Goal: Task Accomplishment & Management: Manage account settings

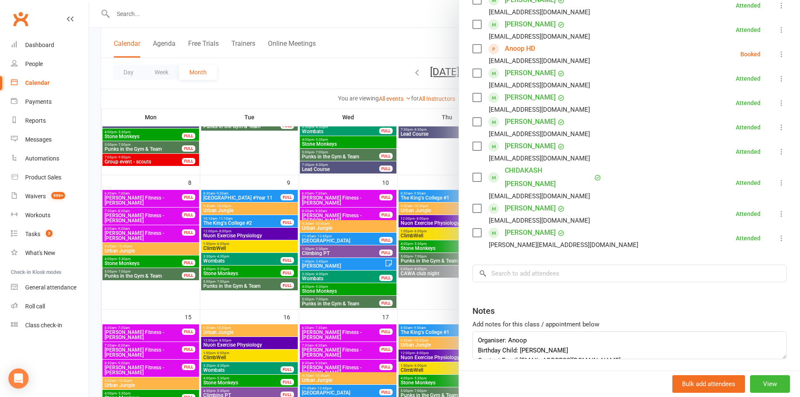
scroll to position [253, 0]
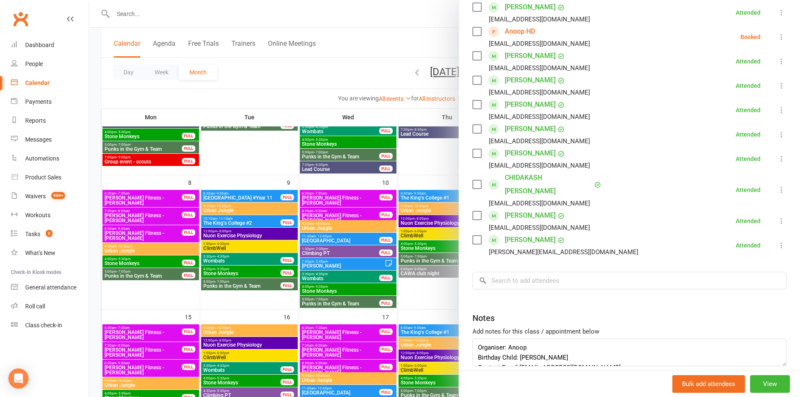
click at [413, 41] on div at bounding box center [444, 198] width 711 height 397
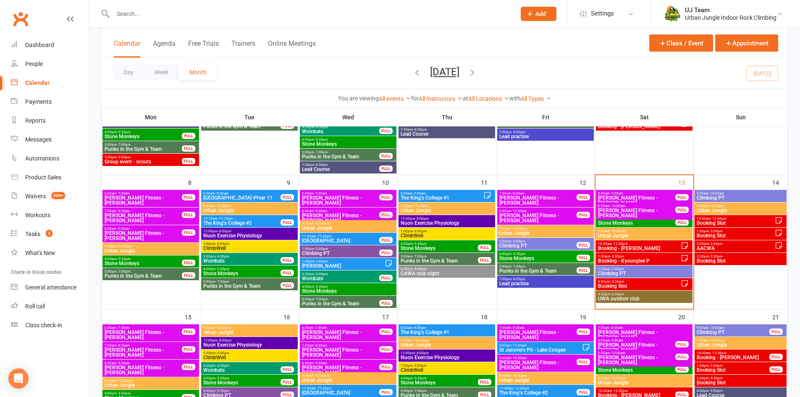
click at [584, 74] on div "Day Week Month September 2025 September 2025 Sun Mon Tue Wed Thu Fri Sat 31 01 …" at bounding box center [444, 73] width 686 height 31
click at [40, 193] on div "Waivers" at bounding box center [35, 196] width 21 height 7
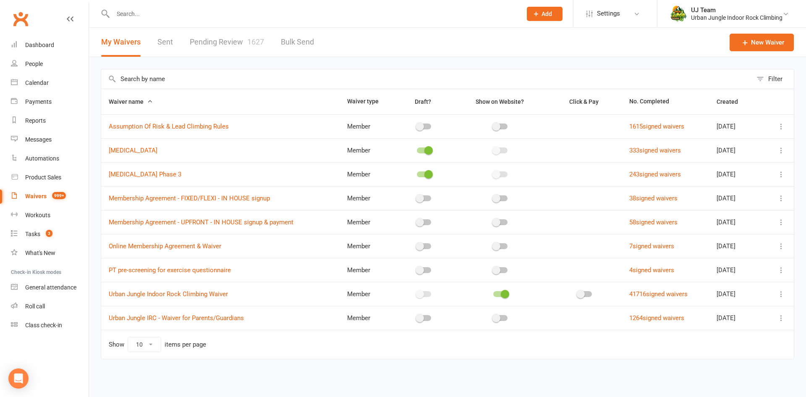
click at [220, 45] on link "Pending Review 1627" at bounding box center [227, 42] width 74 height 29
select select "25"
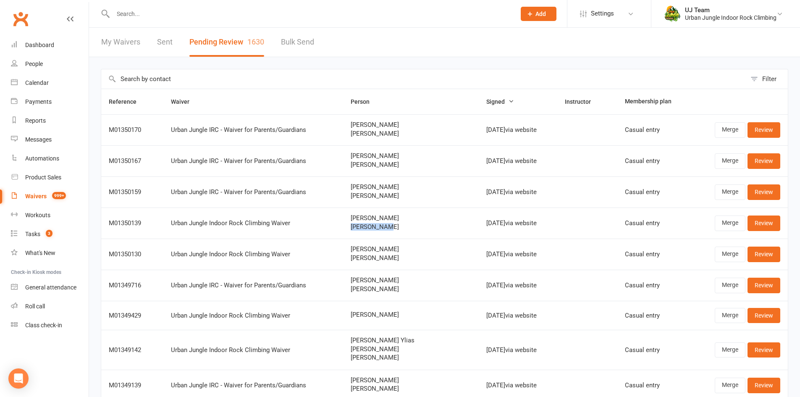
drag, startPoint x: 350, startPoint y: 229, endPoint x: 379, endPoint y: 227, distance: 29.1
click at [379, 227] on span "Evan Taylor" at bounding box center [410, 226] width 120 height 7
click at [760, 227] on link "Review" at bounding box center [763, 222] width 33 height 15
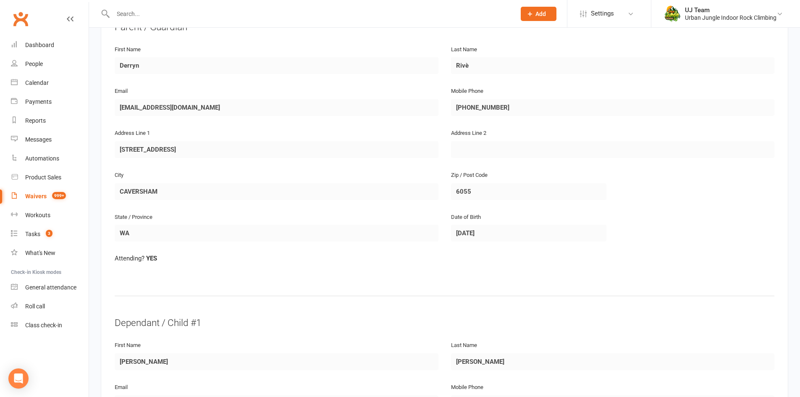
scroll to position [42, 0]
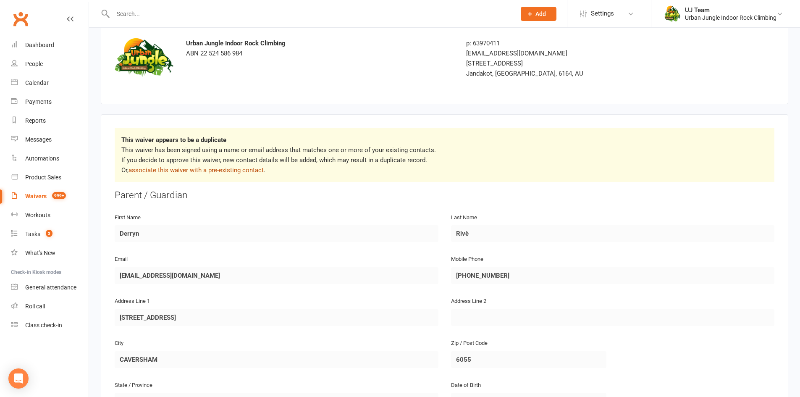
click at [175, 169] on link "associate this waiver with a pre-existing contact" at bounding box center [195, 170] width 135 height 8
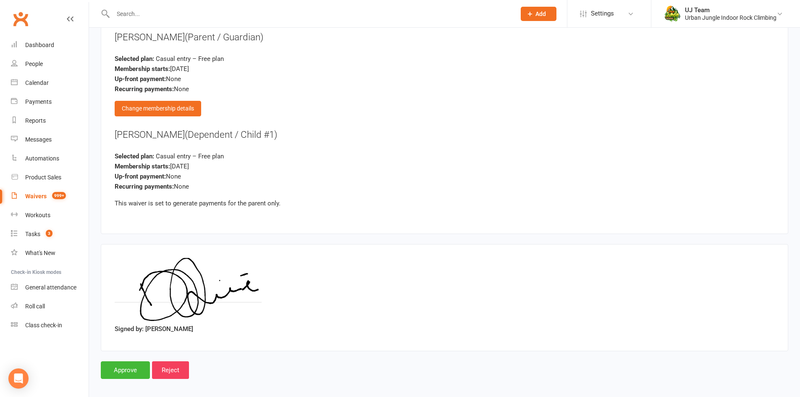
scroll to position [978, 0]
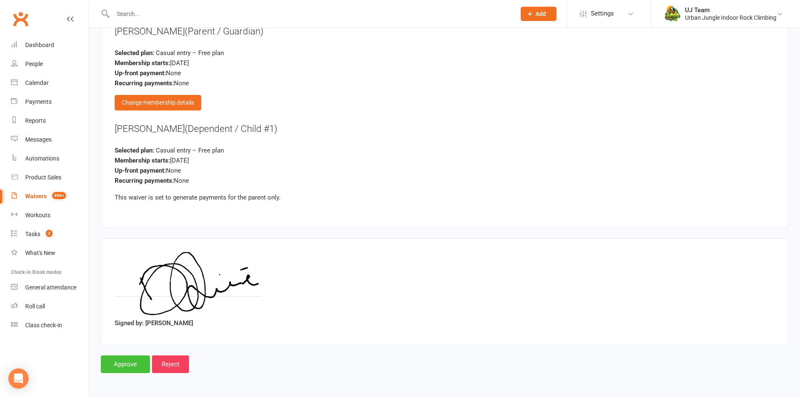
click at [125, 361] on input "Approve" at bounding box center [125, 364] width 49 height 18
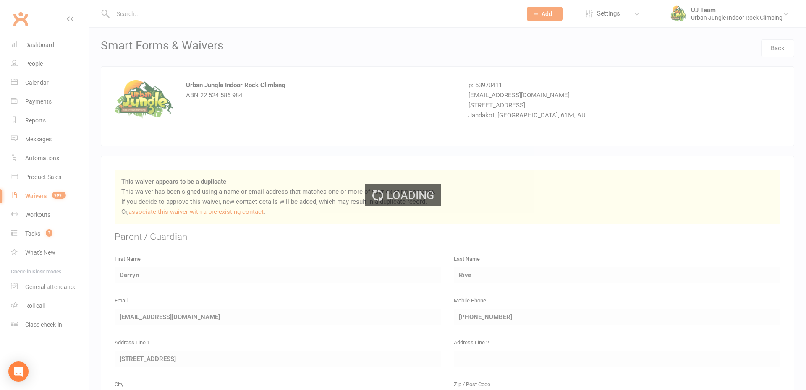
select select "25"
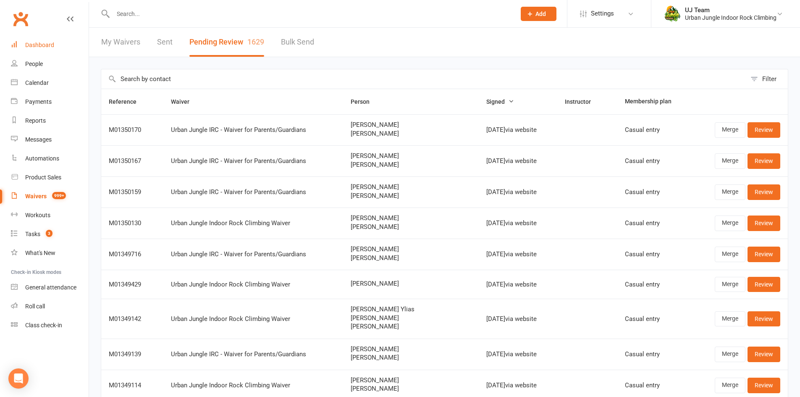
click at [41, 53] on link "Dashboard" at bounding box center [50, 45] width 78 height 19
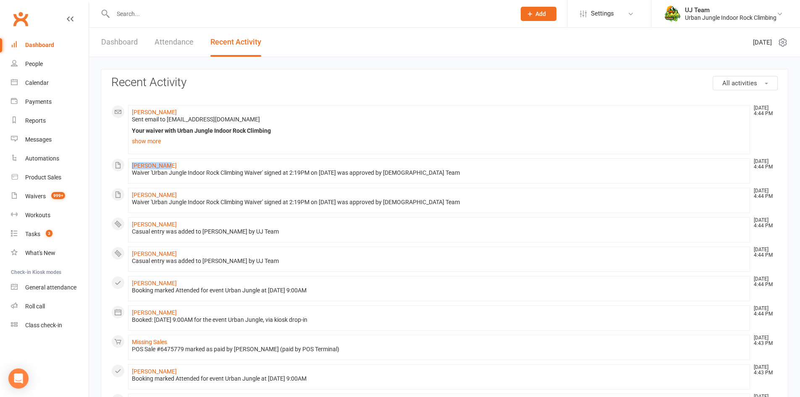
drag, startPoint x: 164, startPoint y: 165, endPoint x: 130, endPoint y: 167, distance: 34.1
click at [130, 167] on li "Evan Taylor Sep 13, 4:44 PM Waiver 'Urban Jungle Indoor Rock Climbing Waiver' s…" at bounding box center [439, 170] width 622 height 25
copy link "Evan Taylor"
click at [36, 195] on div "Waivers" at bounding box center [35, 196] width 21 height 7
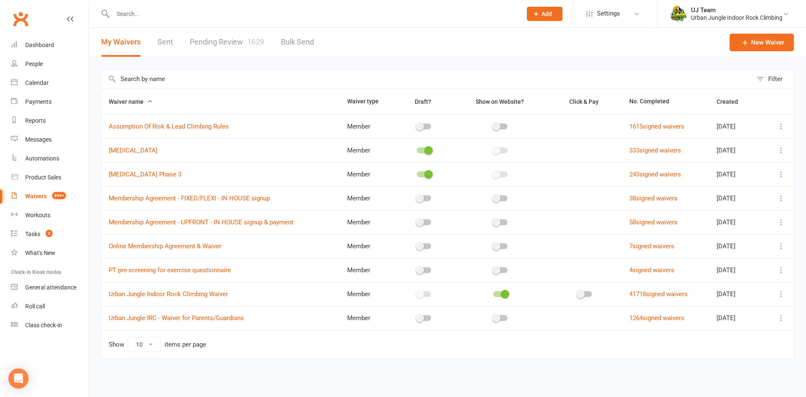
click at [219, 44] on link "Pending Review 1629" at bounding box center [227, 42] width 74 height 29
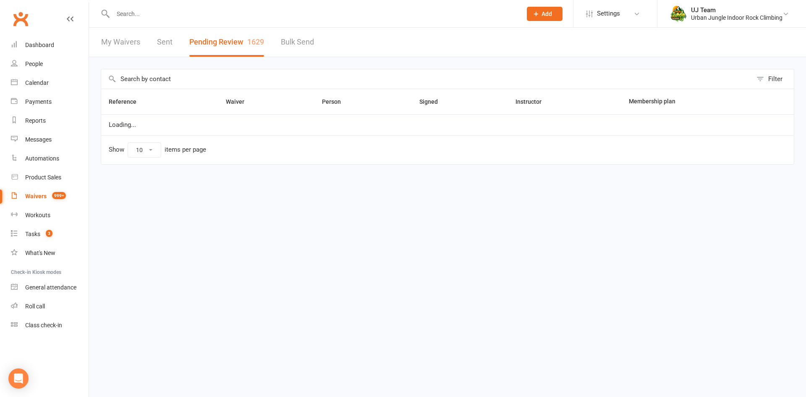
select select "25"
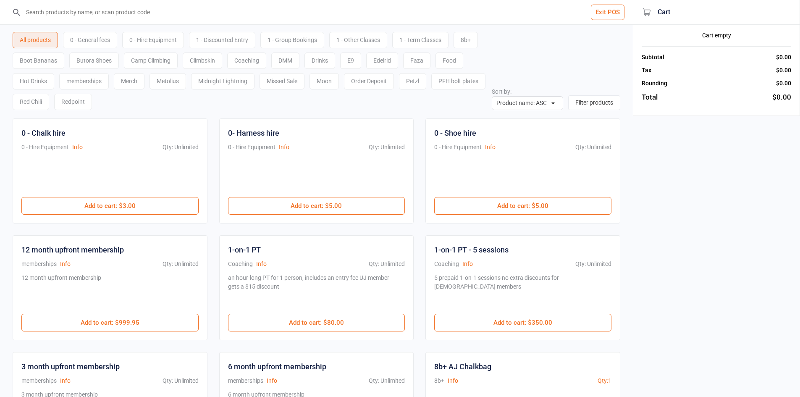
click at [79, 42] on div "0 - General fees" at bounding box center [90, 40] width 54 height 16
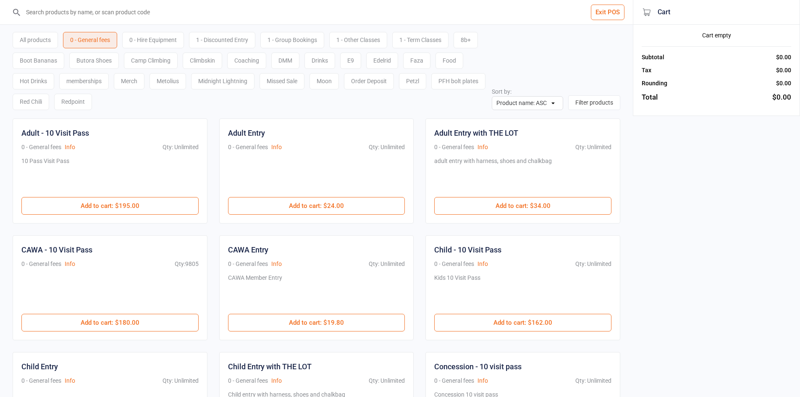
click at [46, 37] on div "All products" at bounding box center [35, 40] width 45 height 16
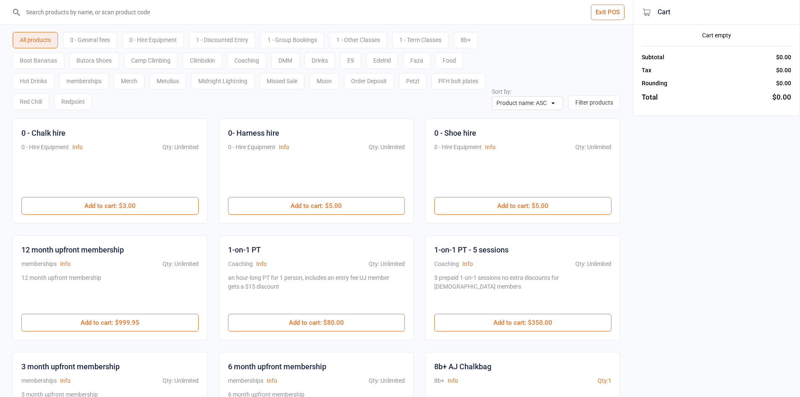
click at [101, 14] on input "search" at bounding box center [321, 12] width 599 height 24
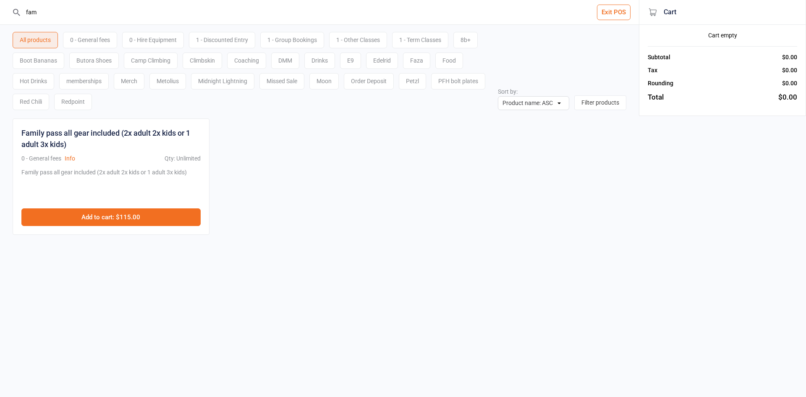
type input "fam"
click at [130, 216] on button "Add to cart : $115.00" at bounding box center [110, 217] width 179 height 18
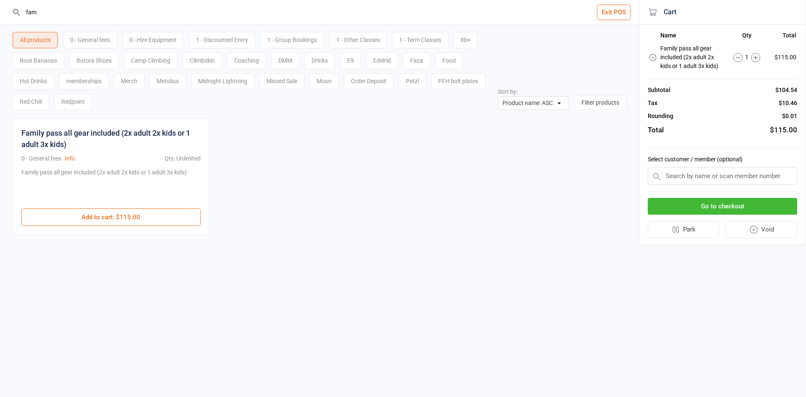
click at [746, 209] on button "Go to checkout" at bounding box center [722, 206] width 149 height 17
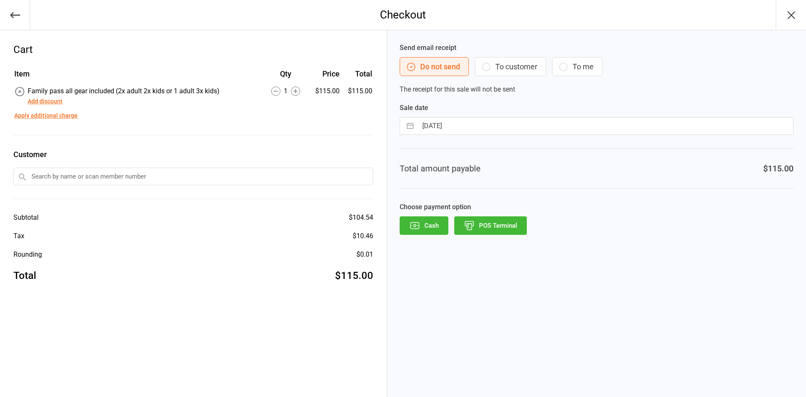
click at [486, 230] on button "POS Terminal" at bounding box center [490, 225] width 73 height 18
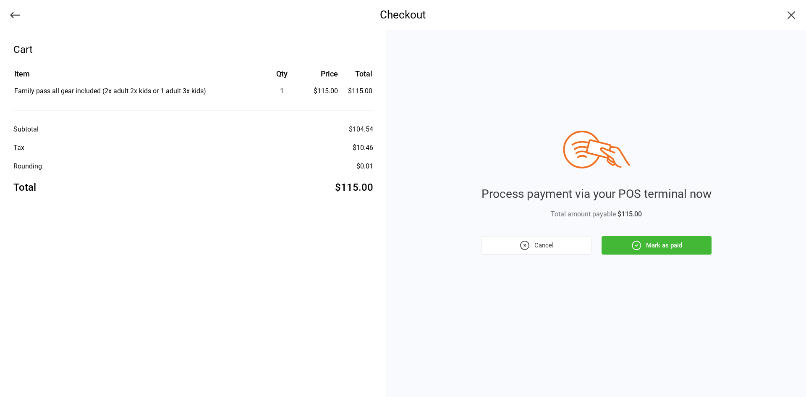
click at [648, 260] on div "Process payment via your POS terminal now Total amount payable $115.00 Cancel M…" at bounding box center [596, 213] width 419 height 366
click at [656, 251] on button "Mark as paid" at bounding box center [656, 245] width 110 height 18
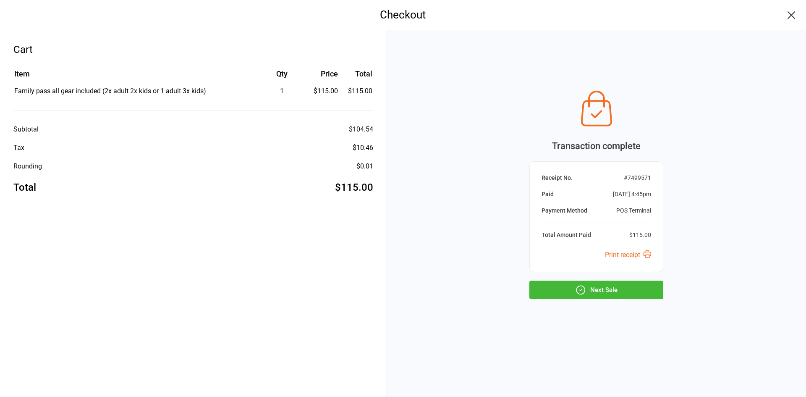
click at [609, 295] on button "Next Sale" at bounding box center [596, 289] width 134 height 18
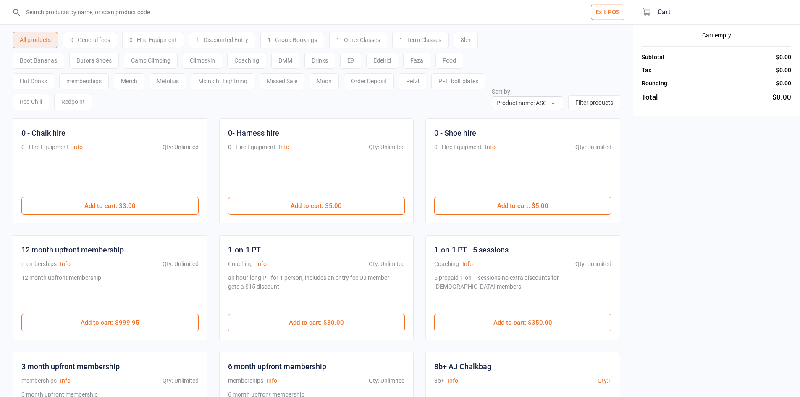
click at [101, 40] on div "0 - General fees" at bounding box center [90, 40] width 54 height 16
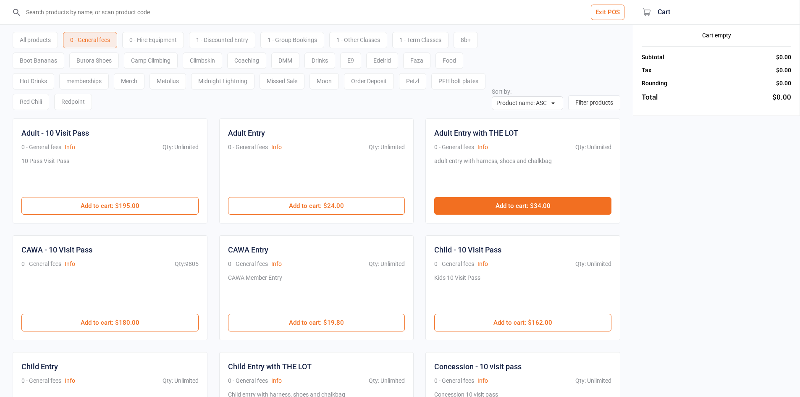
click at [527, 208] on button "Add to cart : $34.00" at bounding box center [522, 206] width 177 height 18
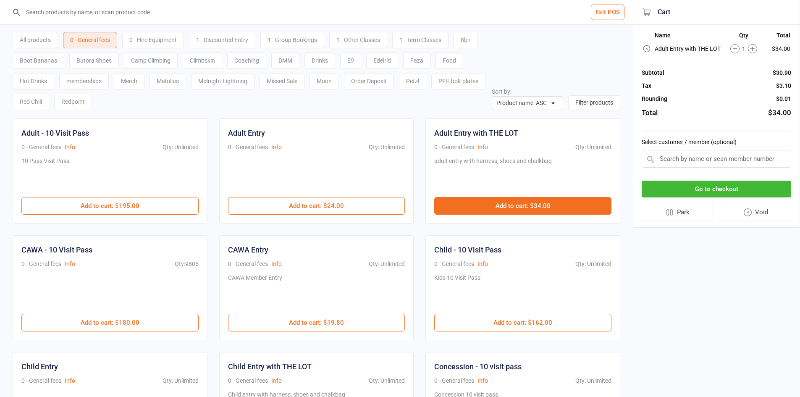
click at [527, 208] on button "Add to cart : $34.00" at bounding box center [522, 206] width 177 height 18
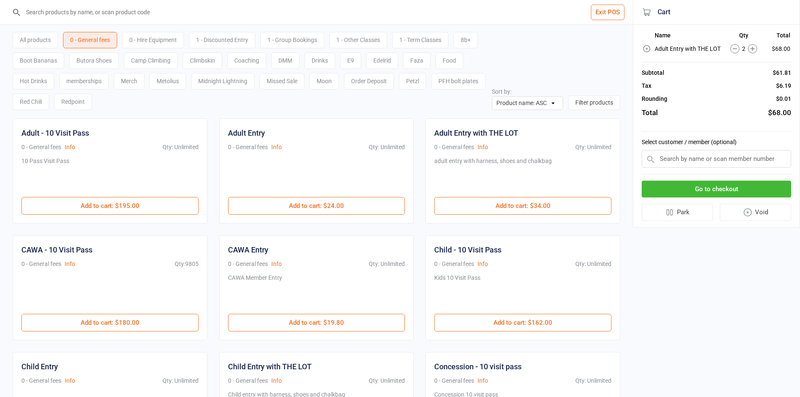
click at [718, 192] on button "Go to checkout" at bounding box center [715, 188] width 149 height 17
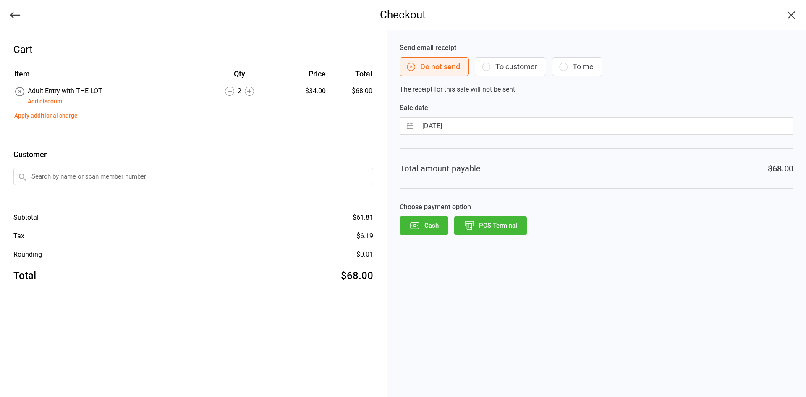
click at [506, 227] on button "POS Terminal" at bounding box center [490, 225] width 73 height 18
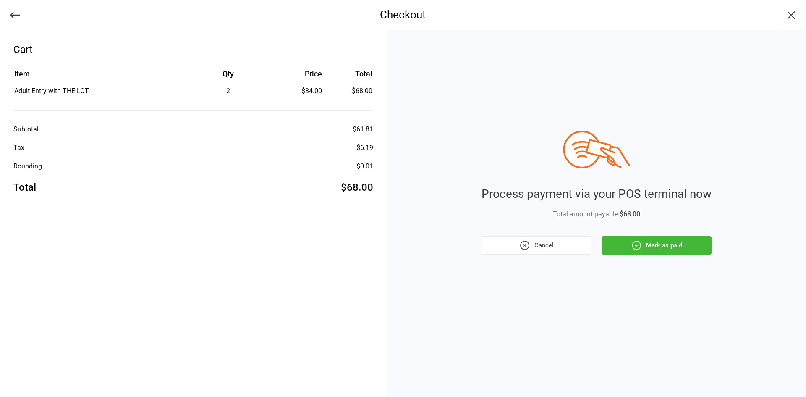
drag, startPoint x: 646, startPoint y: 250, endPoint x: 669, endPoint y: 256, distance: 23.3
click at [646, 250] on button "Mark as paid" at bounding box center [656, 245] width 110 height 18
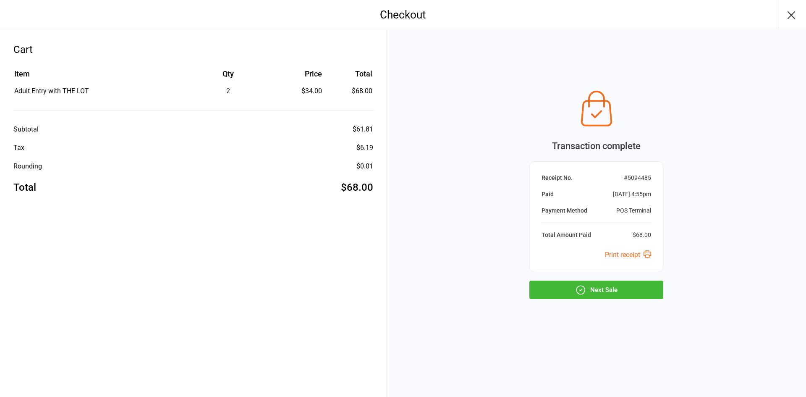
click at [619, 289] on button "Next Sale" at bounding box center [596, 289] width 134 height 18
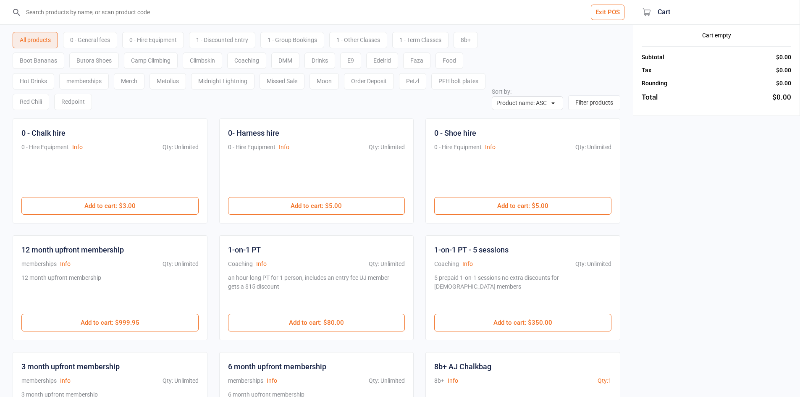
click at [107, 18] on input "search" at bounding box center [321, 12] width 599 height 24
paste input "Hannah Swanby"
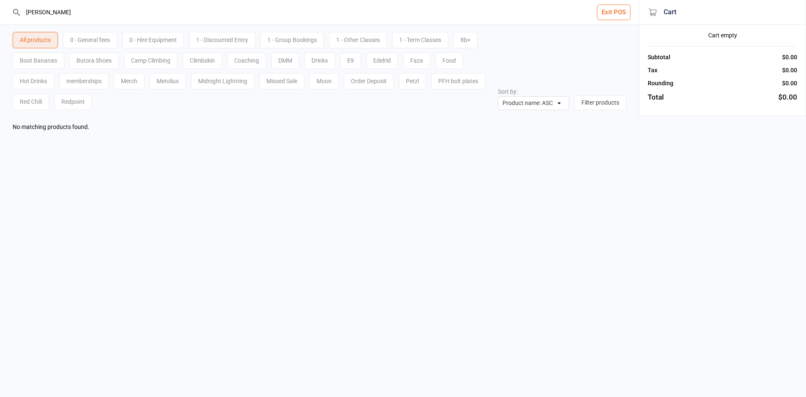
drag, startPoint x: 37, startPoint y: 16, endPoint x: 0, endPoint y: 12, distance: 37.5
click at [0, 13] on header "Hannah Swanby Exit POS" at bounding box center [319, 12] width 639 height 25
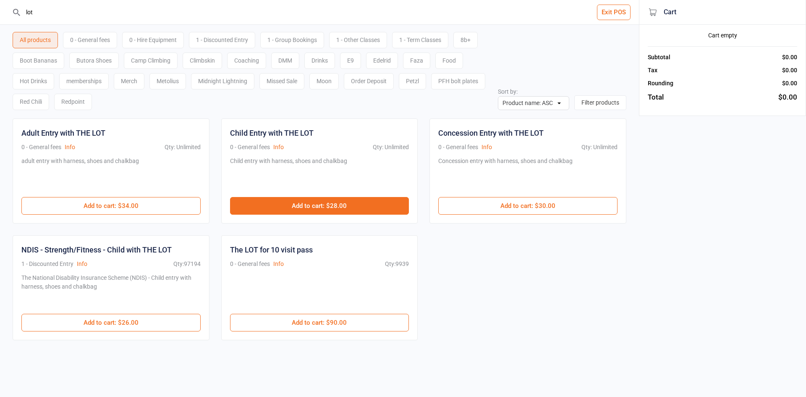
click at [276, 206] on button "Add to cart : $28.00" at bounding box center [319, 206] width 179 height 18
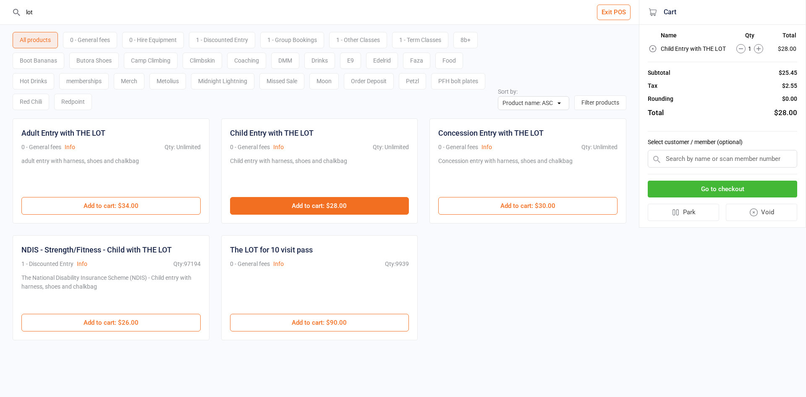
click at [276, 206] on button "Add to cart : $28.00" at bounding box center [319, 206] width 179 height 18
drag, startPoint x: 55, startPoint y: 10, endPoint x: 0, endPoint y: -30, distance: 67.8
click at [0, 0] on html "lot Exit POS All products 0 - General fees 0 - Hire Equipment 1 - Discounted En…" at bounding box center [403, 198] width 806 height 397
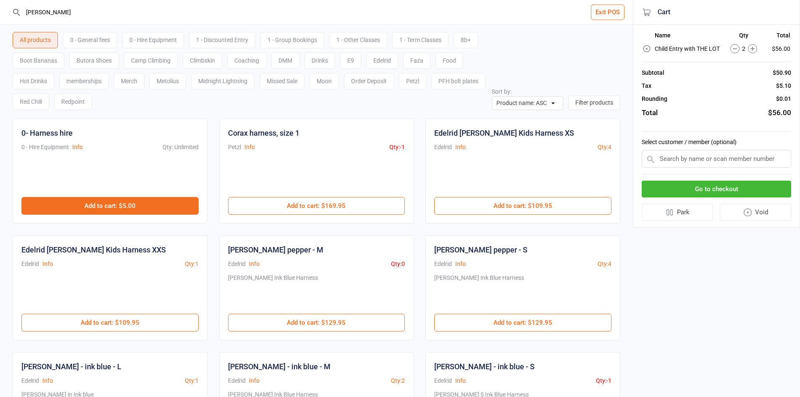
type input "harn"
click at [152, 206] on button "Add to cart : $5.00" at bounding box center [109, 206] width 177 height 18
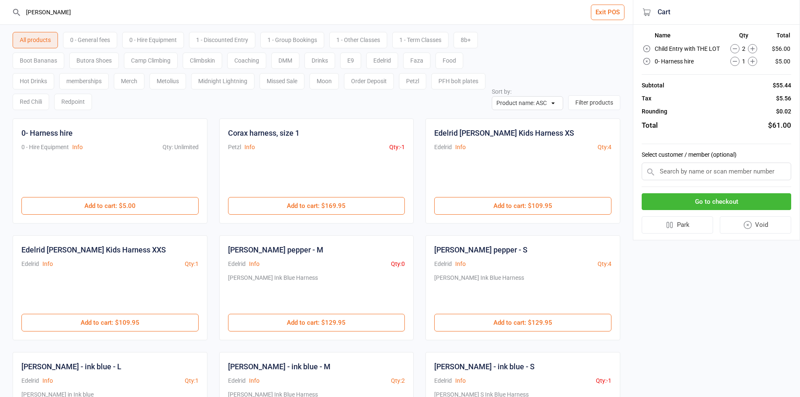
click at [744, 201] on button "Go to checkout" at bounding box center [715, 201] width 149 height 17
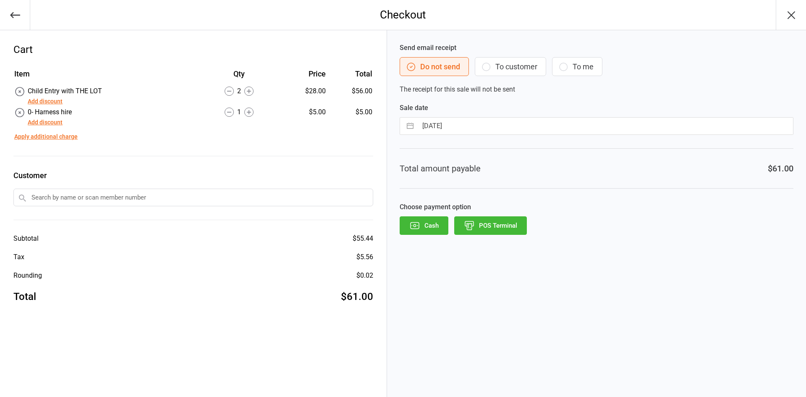
click at [222, 200] on input "text" at bounding box center [193, 197] width 360 height 18
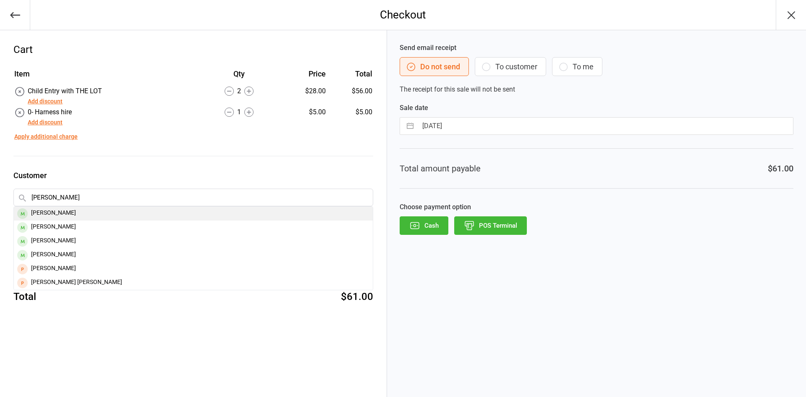
type input "michelle swanb"
click at [100, 216] on div "Michelle Swanby" at bounding box center [193, 213] width 359 height 14
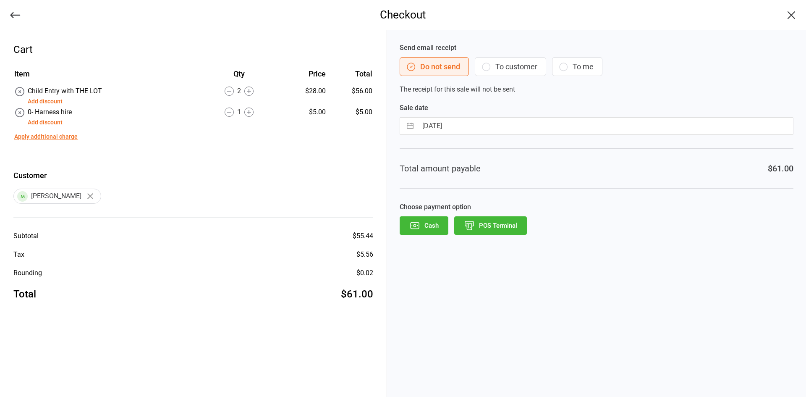
click at [512, 71] on button "To customer" at bounding box center [510, 66] width 71 height 19
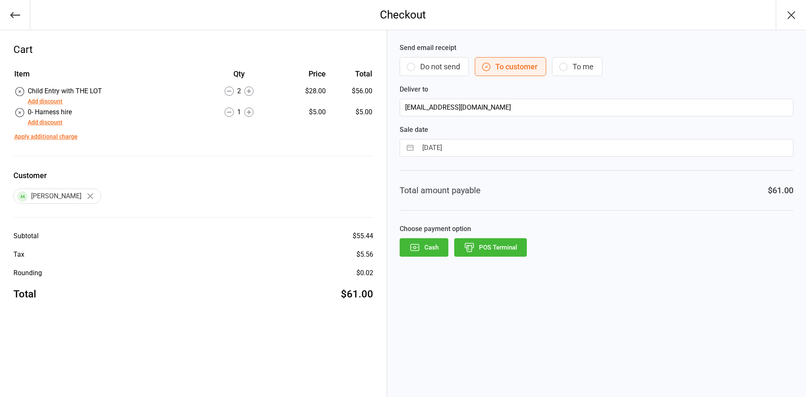
click at [497, 240] on button "POS Terminal" at bounding box center [490, 247] width 73 height 18
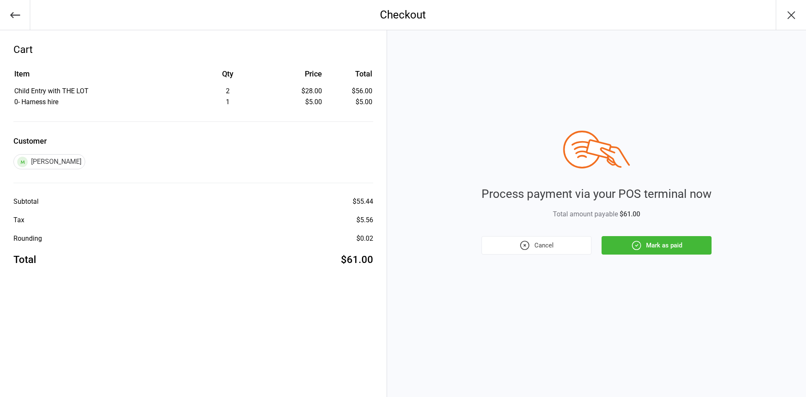
click at [642, 251] on button "Mark as paid" at bounding box center [656, 245] width 110 height 18
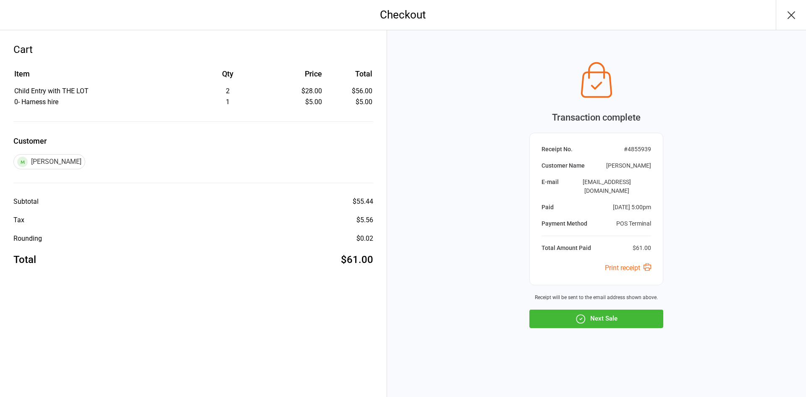
click at [624, 309] on button "Next Sale" at bounding box center [596, 318] width 134 height 18
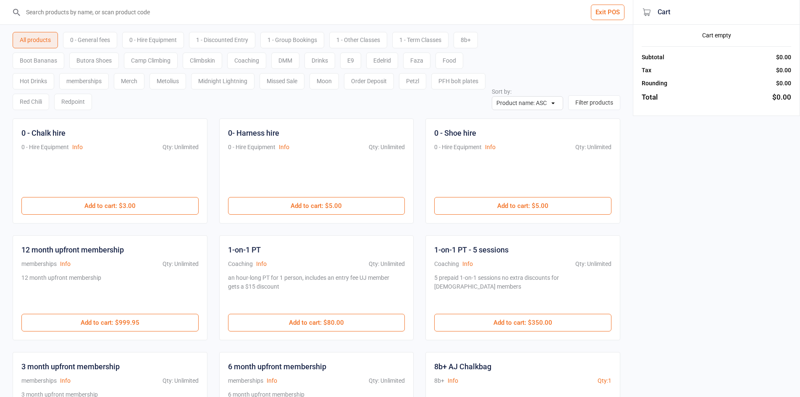
click at [126, 16] on input "search" at bounding box center [321, 12] width 599 height 24
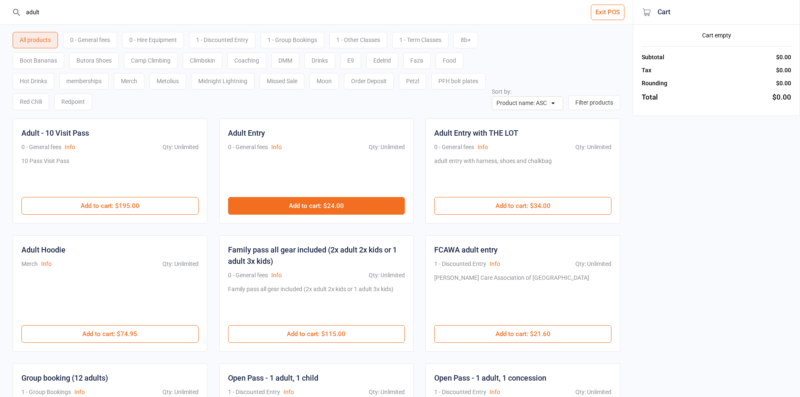
type input "adult"
click at [316, 207] on button "Add to cart : $24.00" at bounding box center [316, 206] width 177 height 18
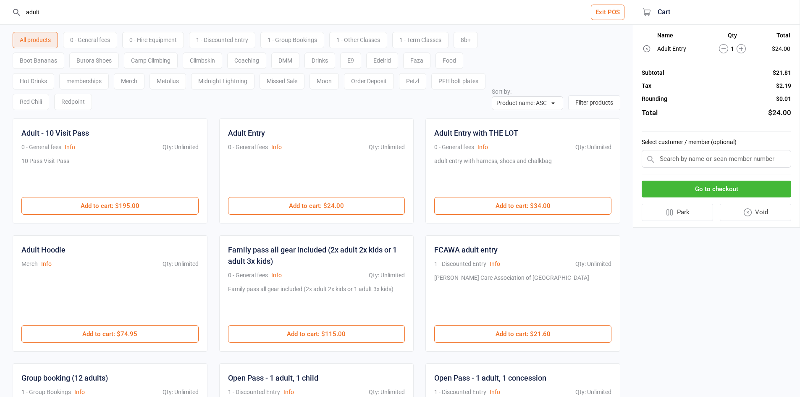
click at [139, 41] on div "0 - Hire Equipment" at bounding box center [153, 40] width 62 height 16
drag, startPoint x: 81, startPoint y: 17, endPoint x: 0, endPoint y: 14, distance: 80.6
click at [0, 14] on header "adult Exit POS" at bounding box center [316, 12] width 633 height 25
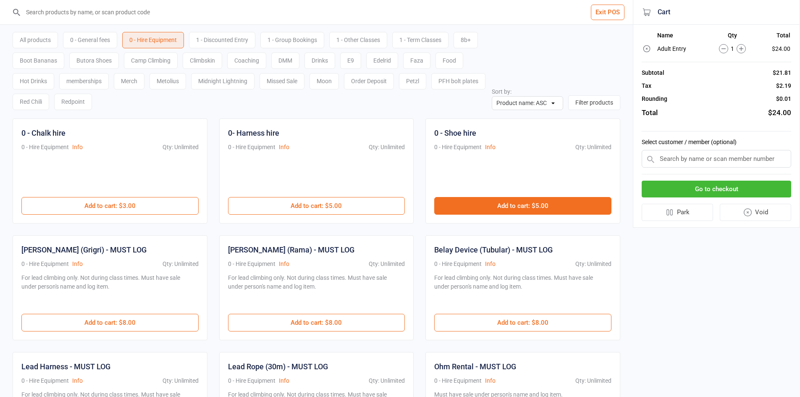
click at [543, 210] on button "Add to cart : $5.00" at bounding box center [522, 206] width 177 height 18
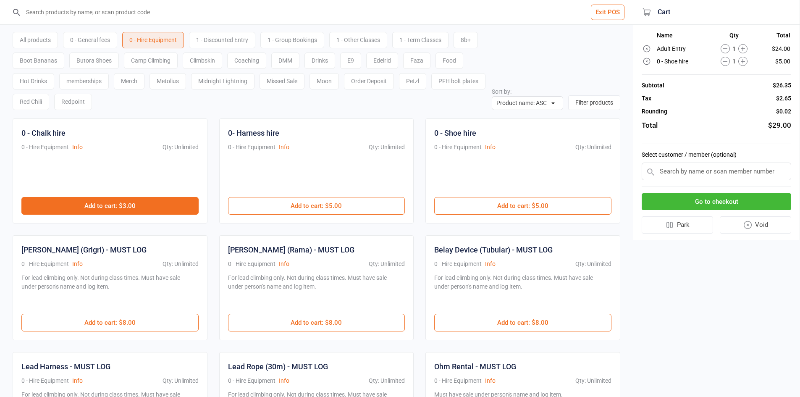
click at [178, 200] on button "Add to cart : $3.00" at bounding box center [109, 206] width 177 height 18
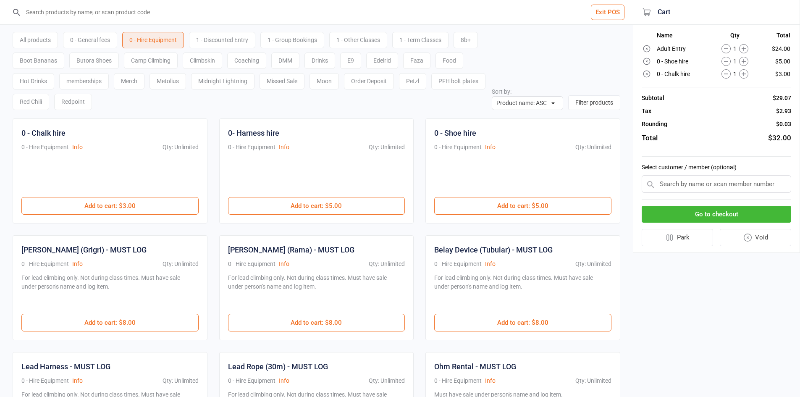
click at [735, 211] on button "Go to checkout" at bounding box center [715, 214] width 149 height 17
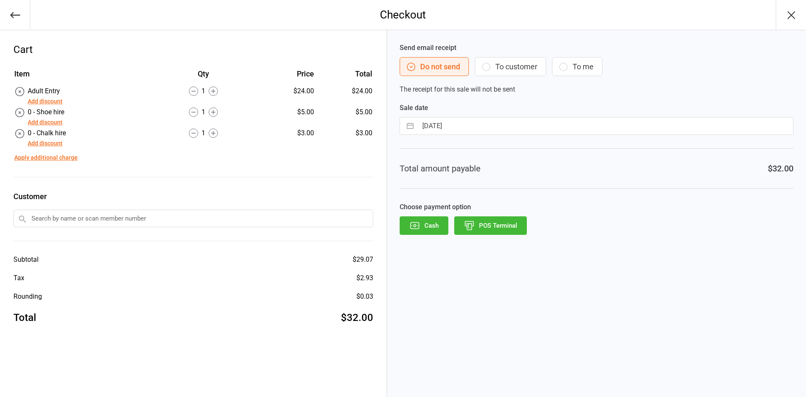
click at [489, 228] on button "POS Terminal" at bounding box center [490, 225] width 73 height 18
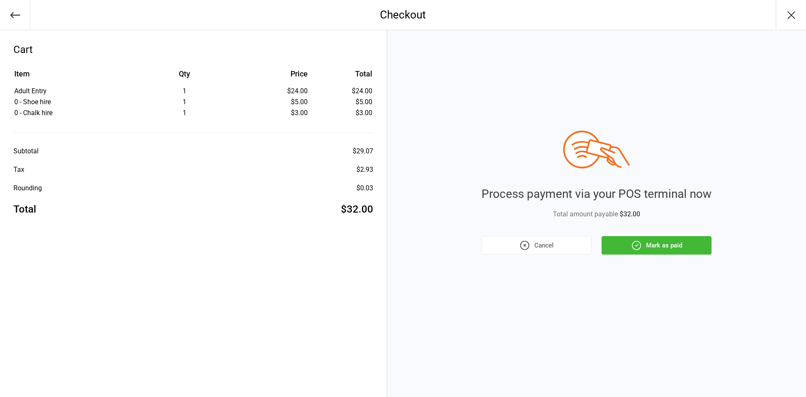
click at [698, 241] on button "Mark as paid" at bounding box center [656, 245] width 110 height 18
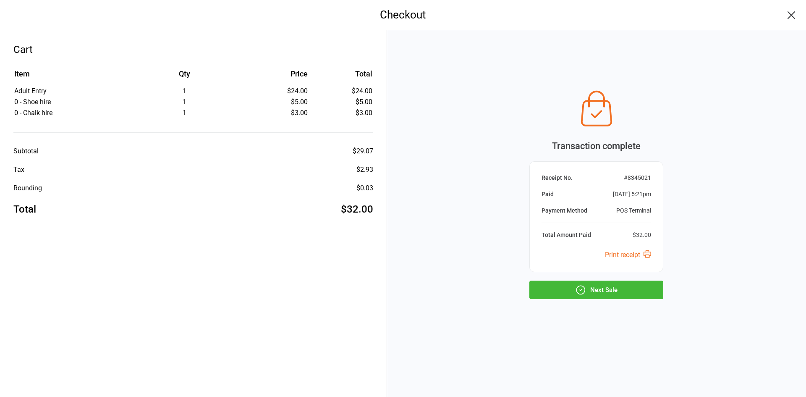
click at [641, 288] on button "Next Sale" at bounding box center [596, 289] width 134 height 18
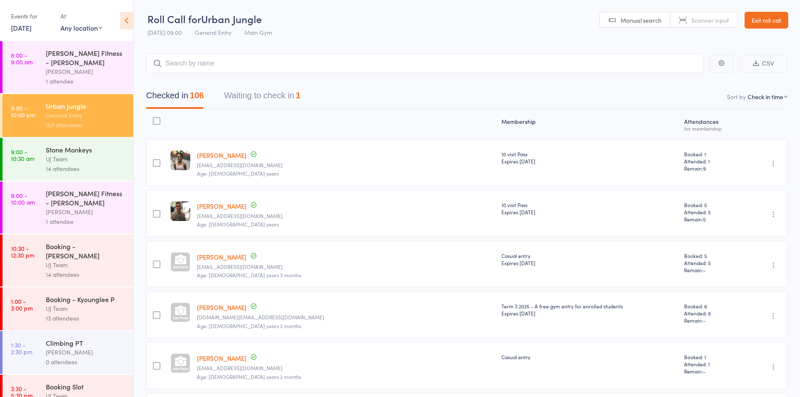
click at [186, 60] on input "search" at bounding box center [424, 63] width 557 height 19
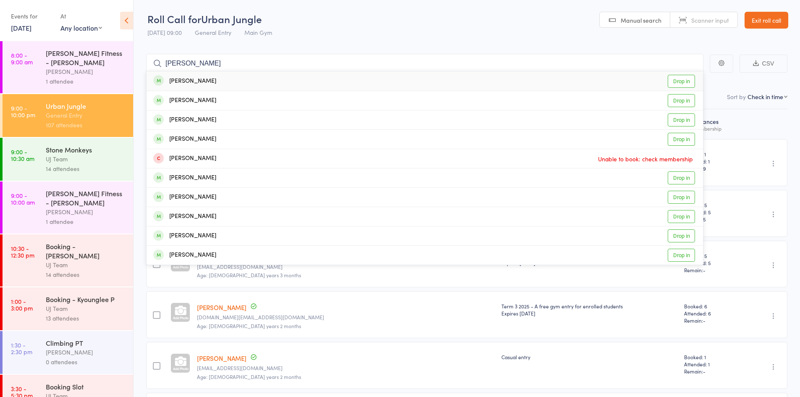
type input "Evan Taylor"
click at [431, 81] on div "Evan Taylor Drop in" at bounding box center [424, 80] width 556 height 19
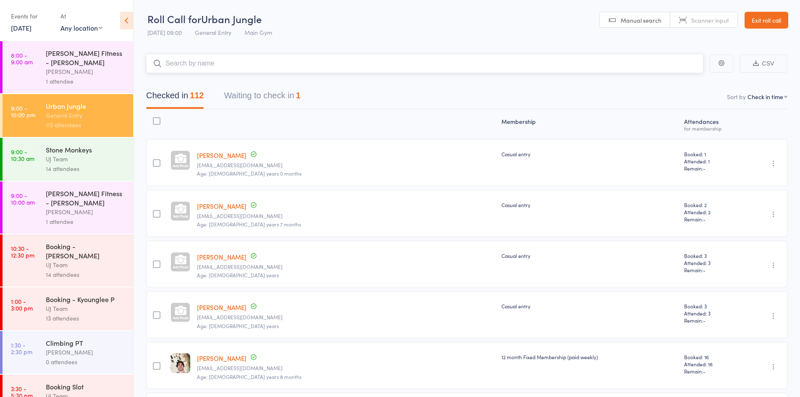
click at [188, 59] on input "search" at bounding box center [424, 63] width 557 height 19
paste input "[PERSON_NAME]"
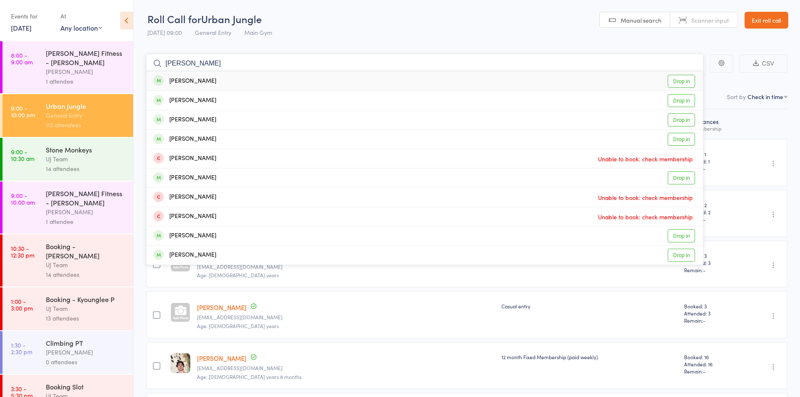
type input "[PERSON_NAME]"
click at [239, 83] on div "Amir Rosli Drop in" at bounding box center [424, 80] width 556 height 19
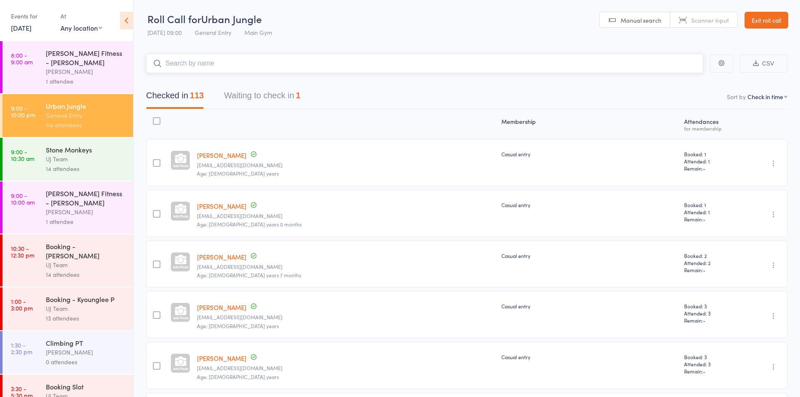
paste input "[PERSON_NAME] [PERSON_NAME]"
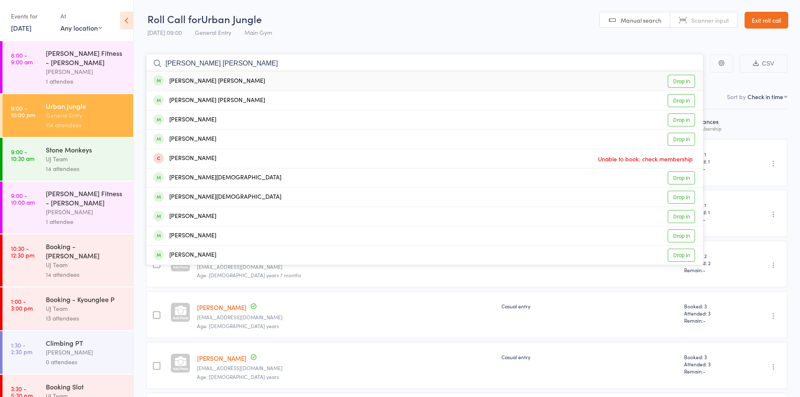
type input "[PERSON_NAME] [PERSON_NAME]"
click at [286, 82] on div "Muhammad Ahamed kameel Drop in" at bounding box center [424, 80] width 556 height 19
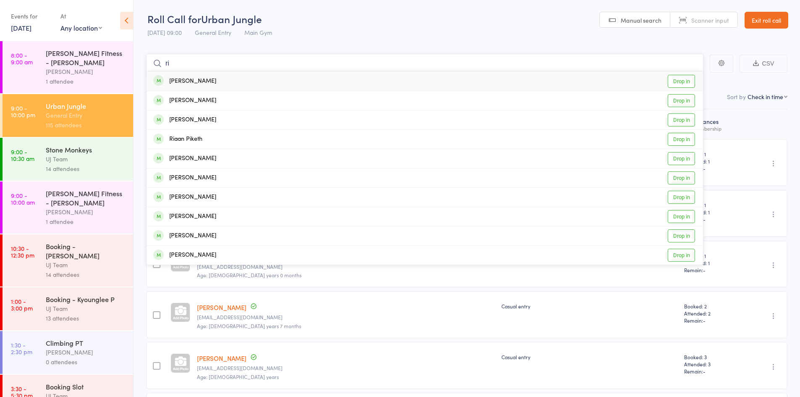
type input "r"
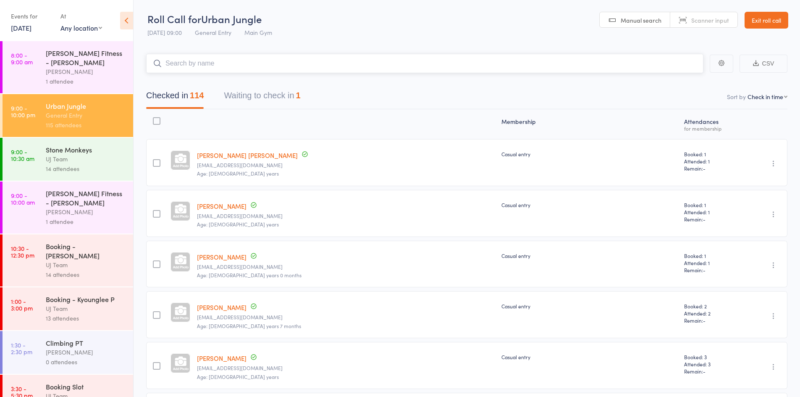
paste input "Hannah Swanby"
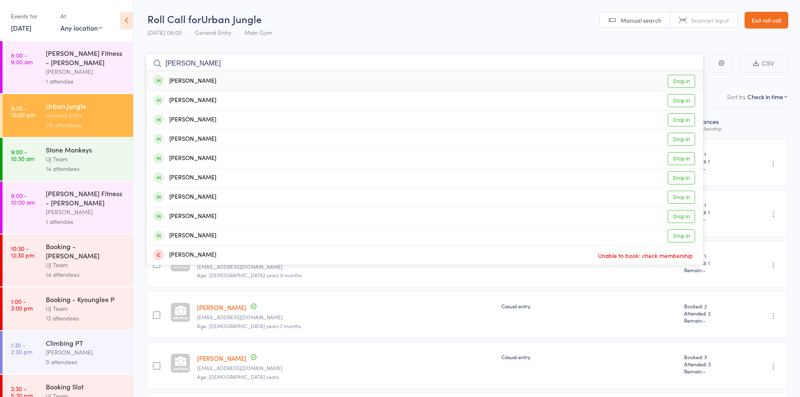
type input "Hannah Swanby"
click at [205, 84] on div "Hannah Swanby" at bounding box center [184, 81] width 63 height 10
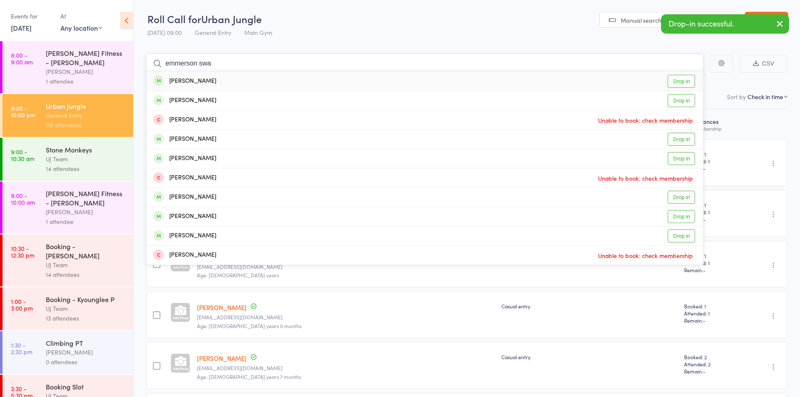
type input "emmerson swa"
click at [237, 78] on div "Emmerson Swanby Drop in" at bounding box center [424, 80] width 556 height 19
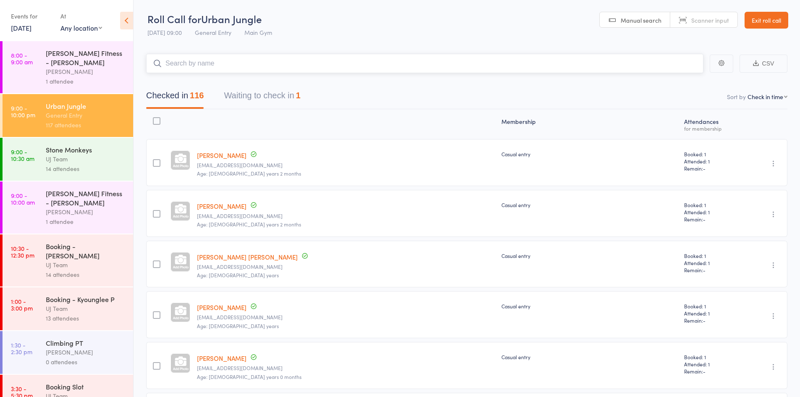
paste input "Riquan Ropli"
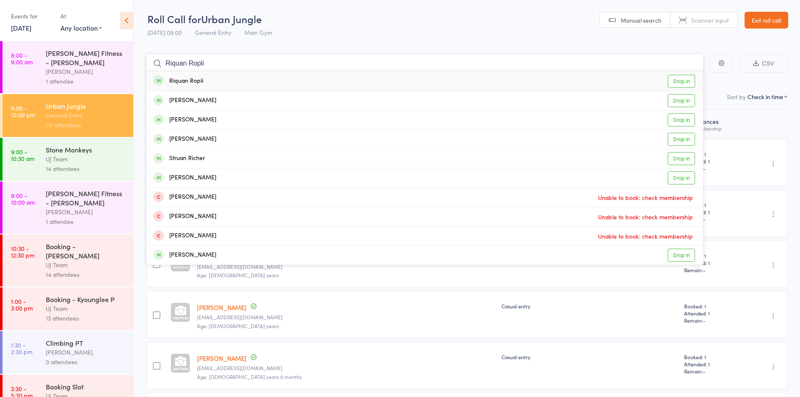
type input "Riquan Ropli"
click at [225, 87] on div "Riquan Ropli Drop in" at bounding box center [424, 80] width 556 height 19
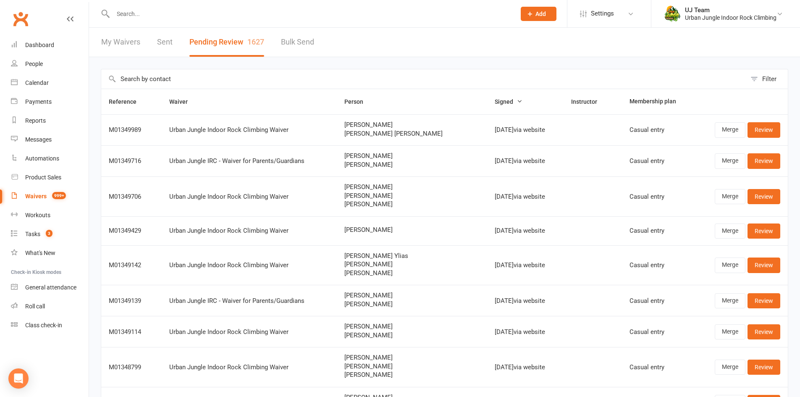
select select "25"
drag, startPoint x: 126, startPoint y: 44, endPoint x: 132, endPoint y: 44, distance: 5.5
click at [127, 44] on link "My Waivers" at bounding box center [120, 42] width 39 height 29
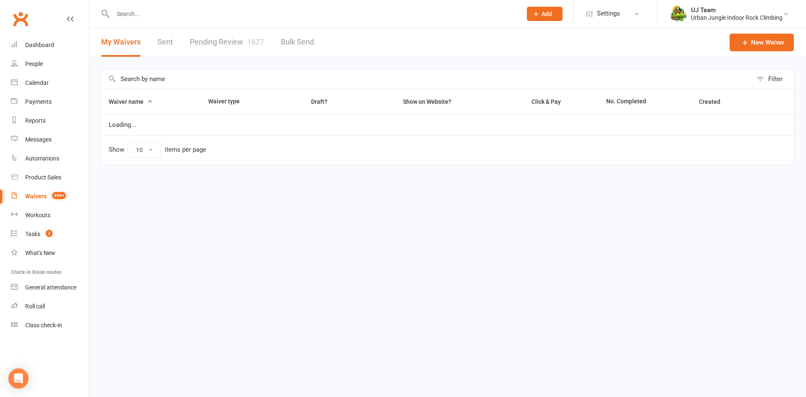
click at [219, 44] on link "Pending Review 1627" at bounding box center [227, 42] width 74 height 29
select select "25"
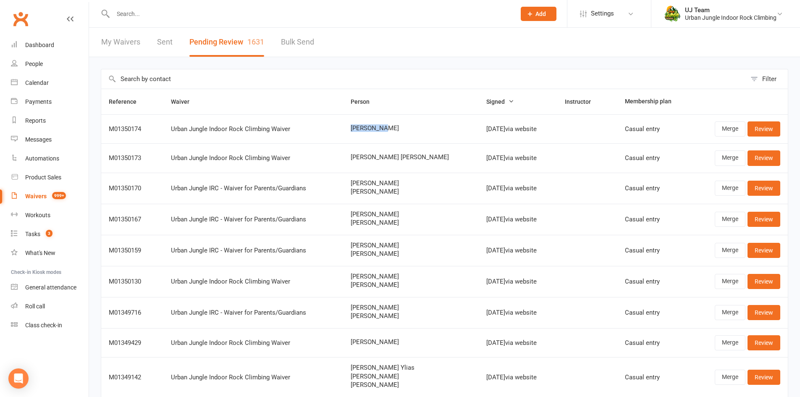
drag, startPoint x: 382, startPoint y: 125, endPoint x: 338, endPoint y: 129, distance: 43.8
click at [338, 129] on tr "M01350174 Urban Jungle Indoor Rock Climbing Waiver [PERSON_NAME] [DATE] via web…" at bounding box center [444, 128] width 686 height 29
copy tr "[PERSON_NAME]"
click at [761, 129] on link "Review" at bounding box center [763, 128] width 33 height 15
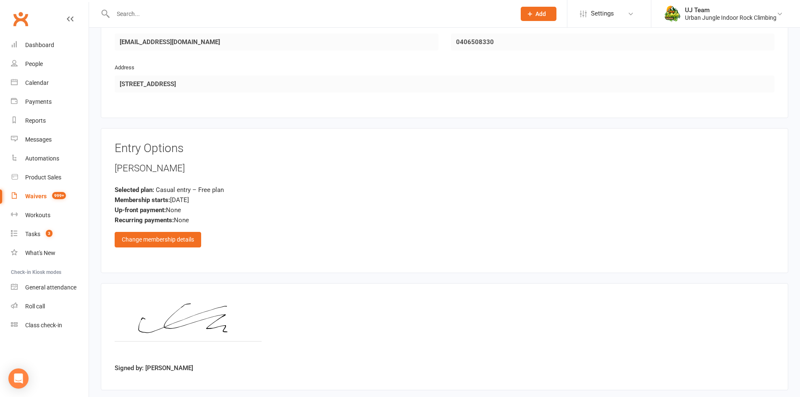
scroll to position [507, 0]
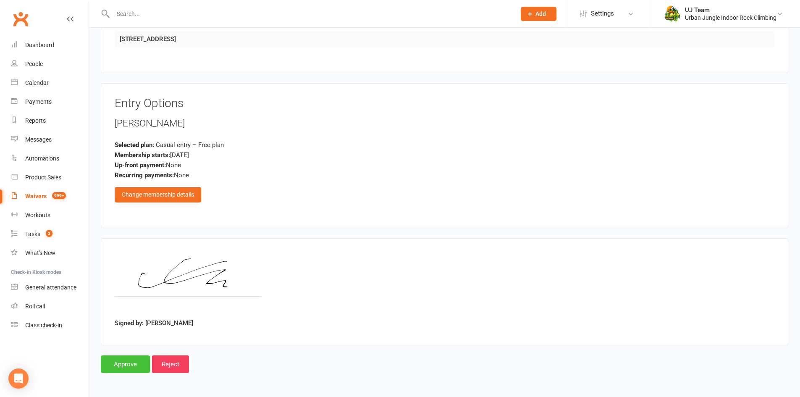
click at [124, 364] on input "Approve" at bounding box center [125, 364] width 49 height 18
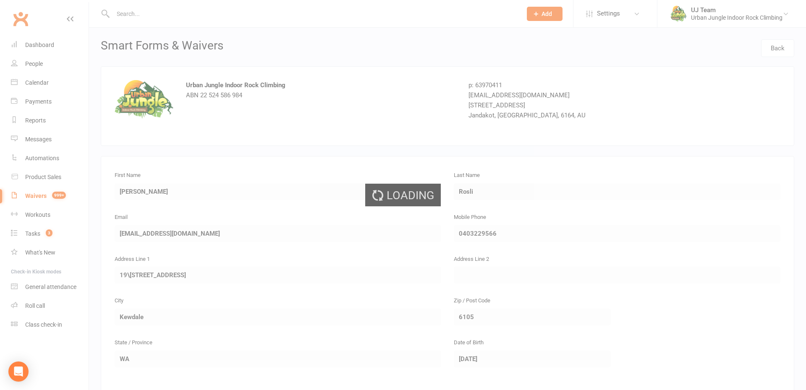
select select "25"
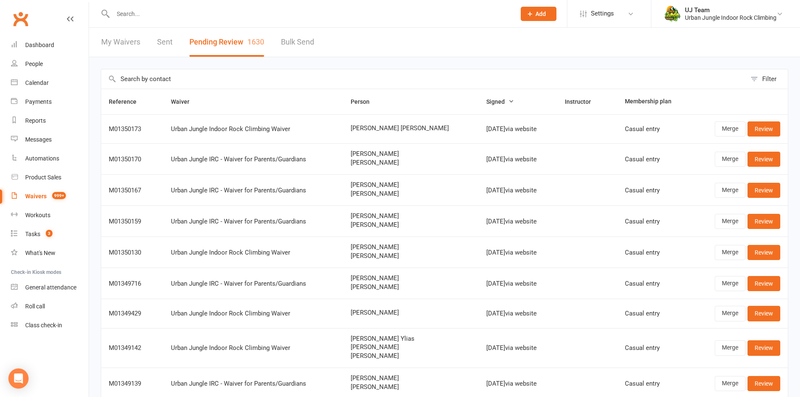
drag, startPoint x: 349, startPoint y: 128, endPoint x: 435, endPoint y: 128, distance: 86.0
click at [435, 128] on span "Muhammad Ahamed kameel" at bounding box center [410, 128] width 120 height 7
copy span "Muhammad Ahamed kameel"
drag, startPoint x: 759, startPoint y: 125, endPoint x: 745, endPoint y: 125, distance: 13.9
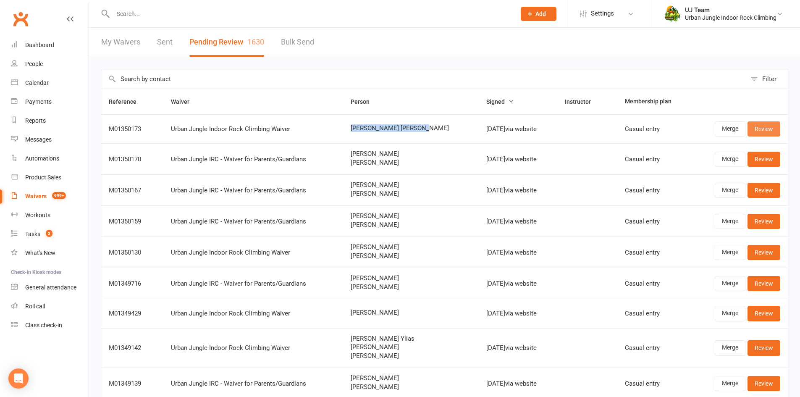
click at [759, 125] on link "Review" at bounding box center [763, 128] width 33 height 15
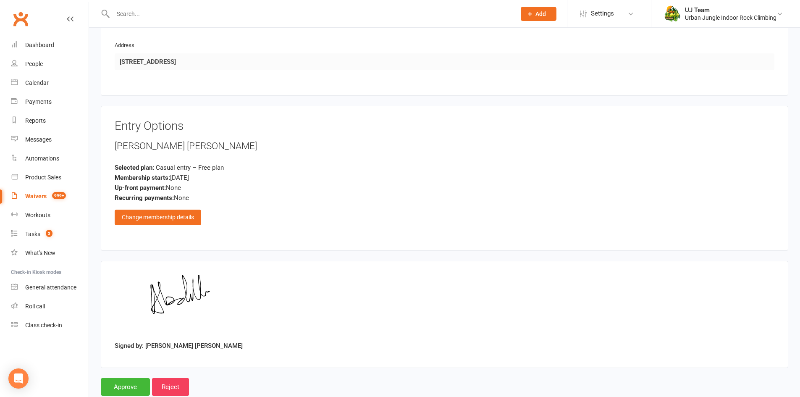
scroll to position [507, 0]
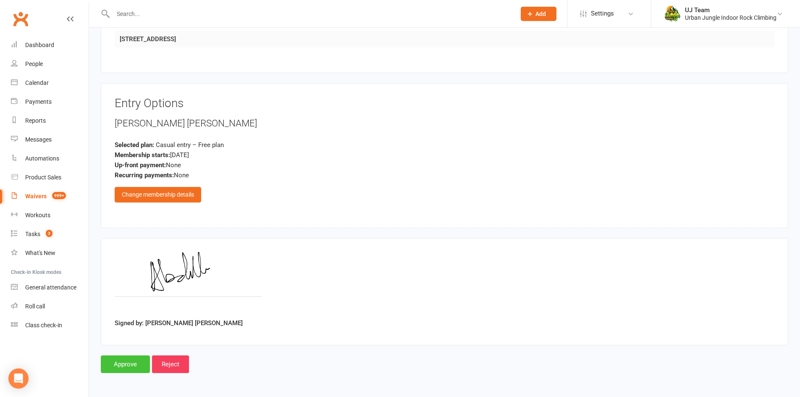
click at [116, 363] on input "Approve" at bounding box center [125, 364] width 49 height 18
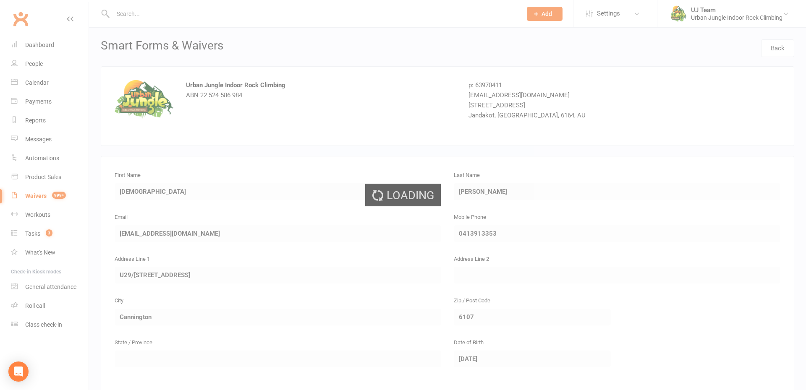
select select "25"
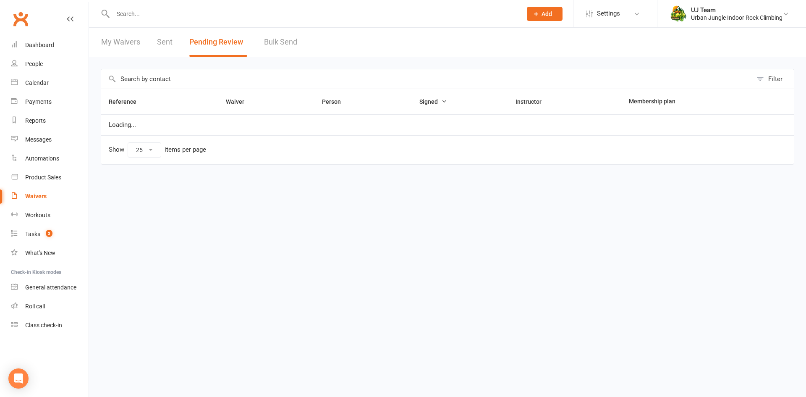
select select "25"
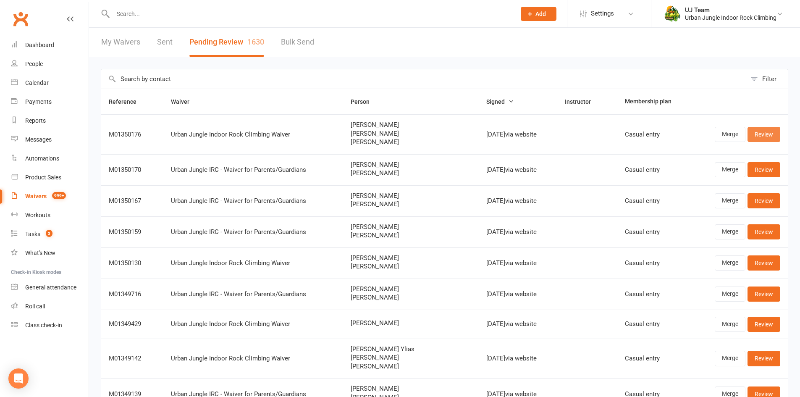
click at [760, 131] on link "Review" at bounding box center [763, 134] width 33 height 15
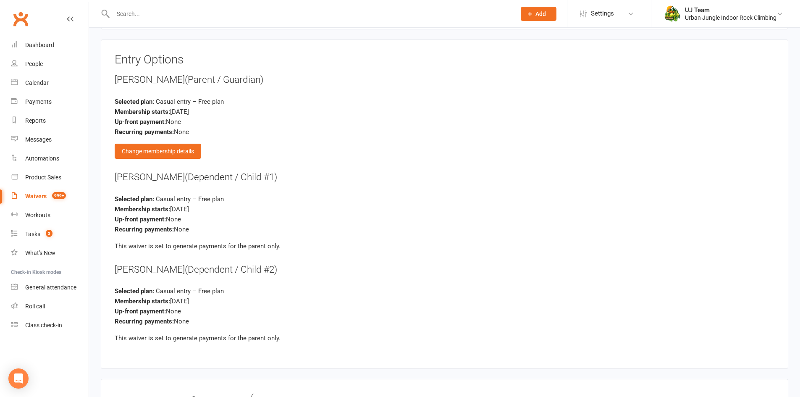
scroll to position [1217, 0]
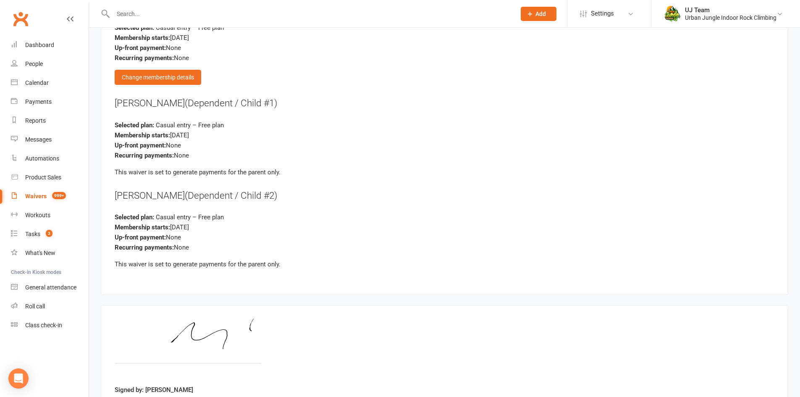
drag, startPoint x: 184, startPoint y: 105, endPoint x: 107, endPoint y: 108, distance: 76.4
click at [107, 108] on div "Entry Options Michelle Swanby (Parent / Guardian) Selected plan: Casual entry –…" at bounding box center [444, 130] width 687 height 329
copy div "Hannah Swanby"
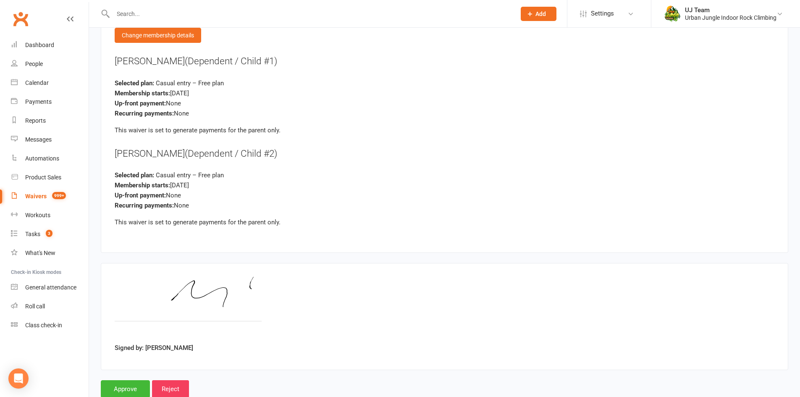
scroll to position [1284, 0]
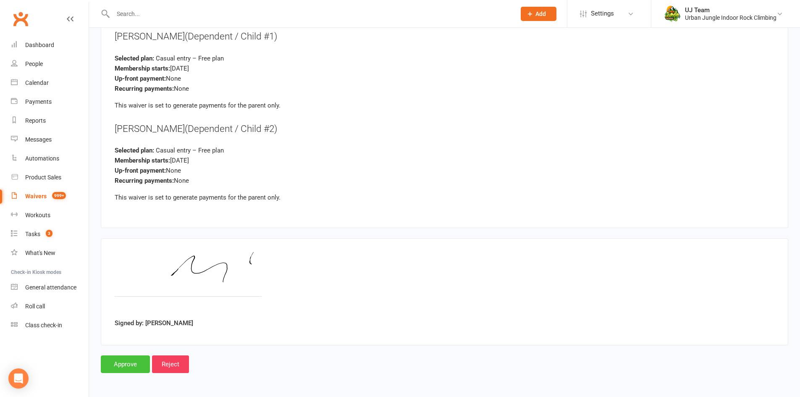
click at [128, 363] on input "Approve" at bounding box center [125, 364] width 49 height 18
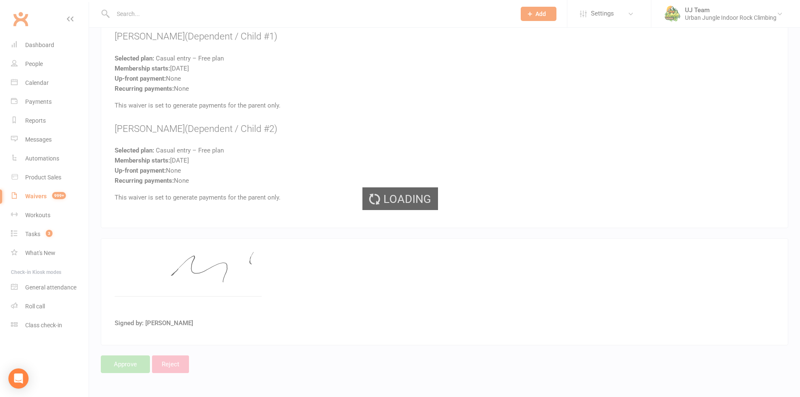
select select "25"
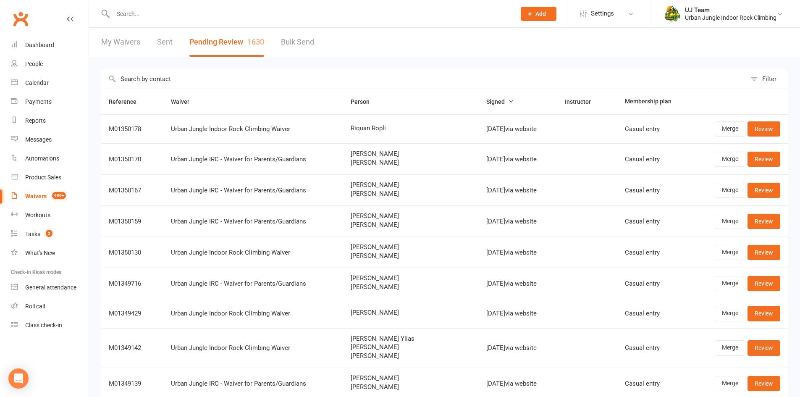
select select "25"
click at [761, 126] on link "Review" at bounding box center [763, 128] width 33 height 15
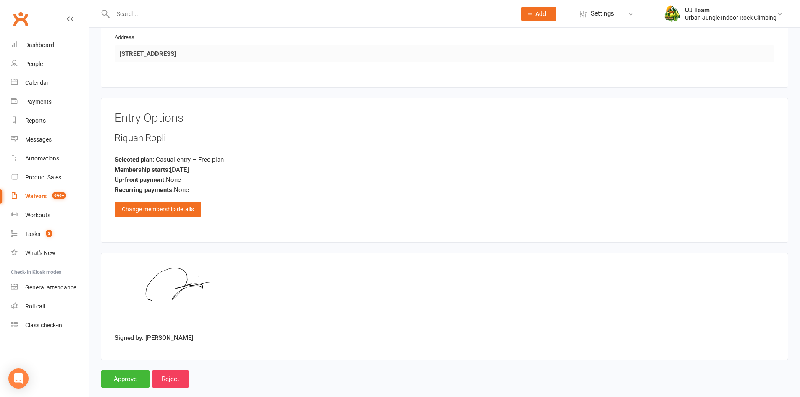
scroll to position [507, 0]
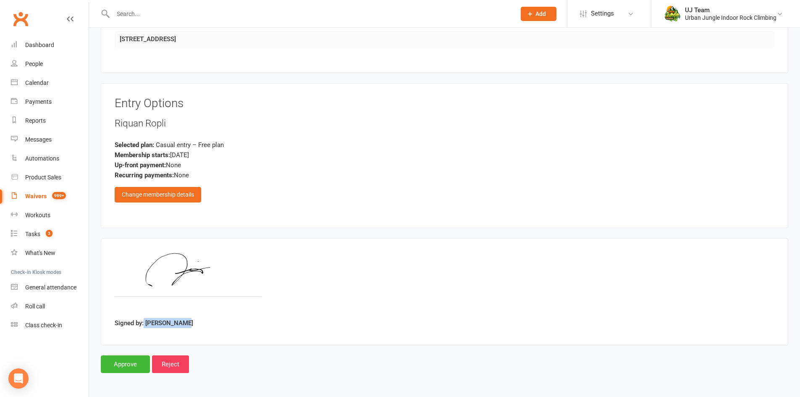
drag, startPoint x: 162, startPoint y: 327, endPoint x: 143, endPoint y: 326, distance: 19.3
click at [143, 326] on div "Signed by: [PERSON_NAME]" at bounding box center [444, 291] width 659 height 79
copy label "Riquan Ropli"
click at [128, 358] on input "Approve" at bounding box center [125, 364] width 49 height 18
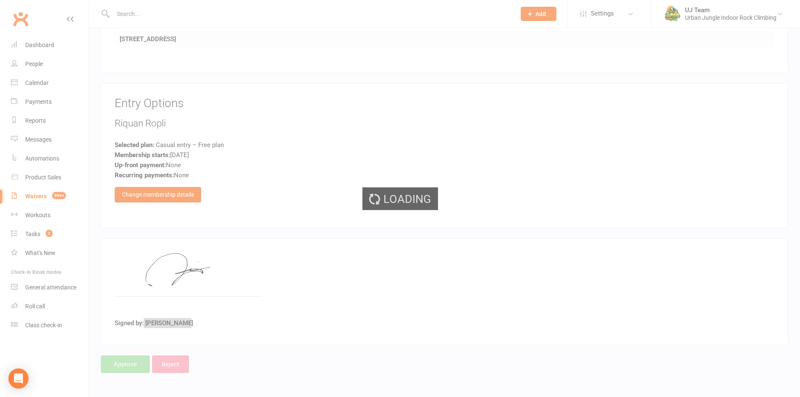
select select "25"
